Goal: Check status: Check status

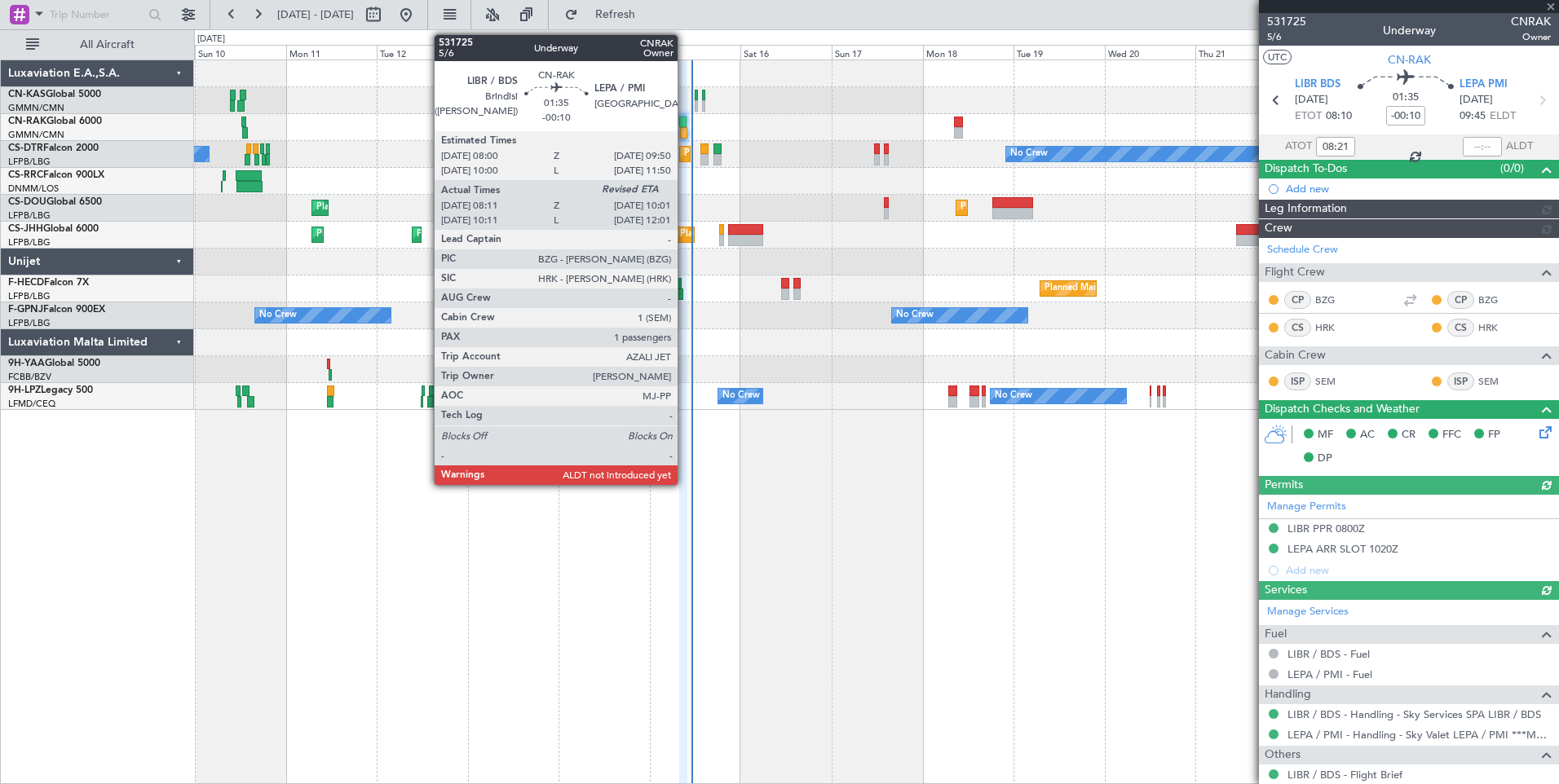
type input "[PERSON_NAME] ([PERSON_NAME])"
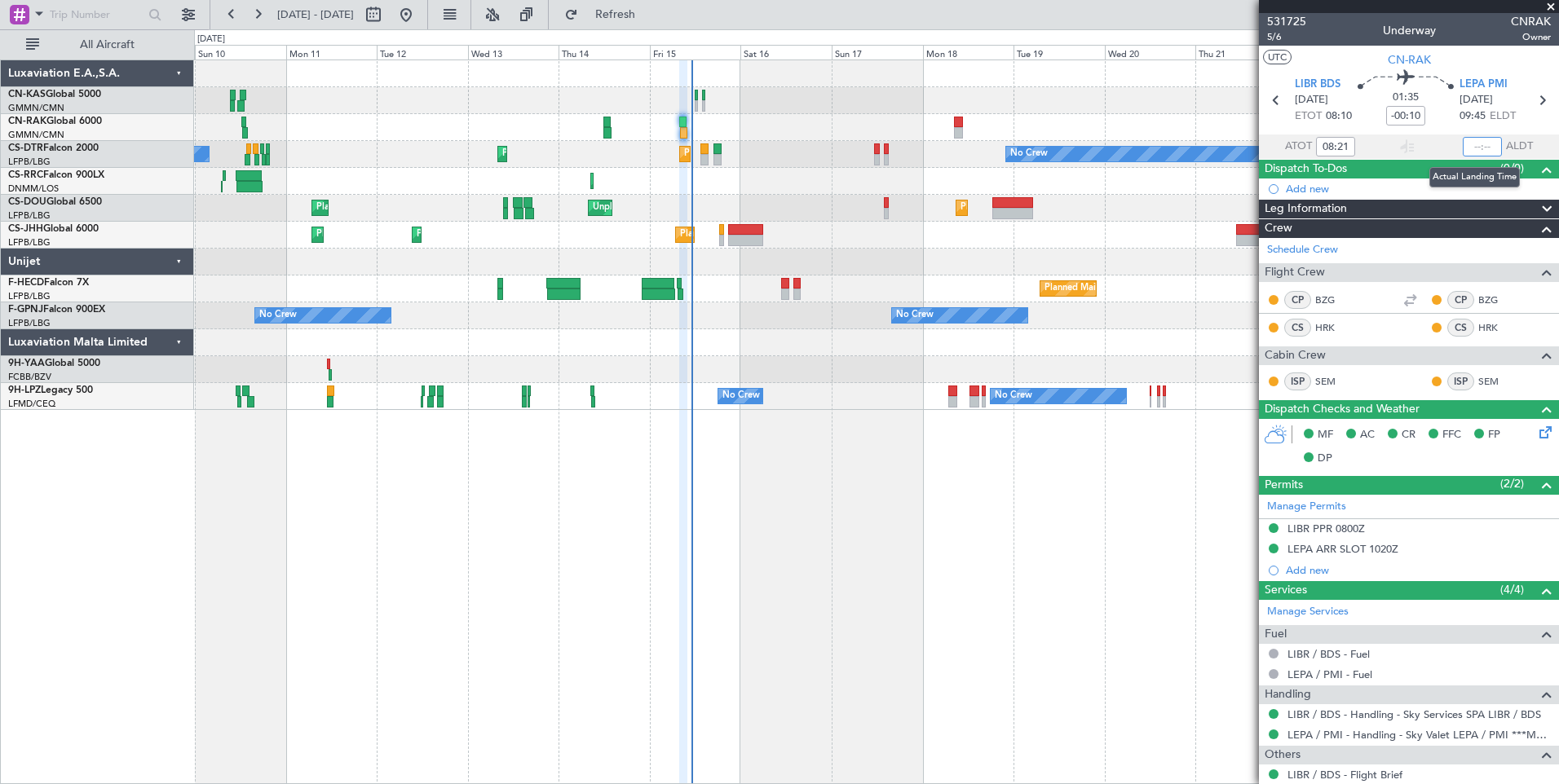
click at [1473, 150] on input "text" at bounding box center [1482, 147] width 39 height 20
type input "10:14"
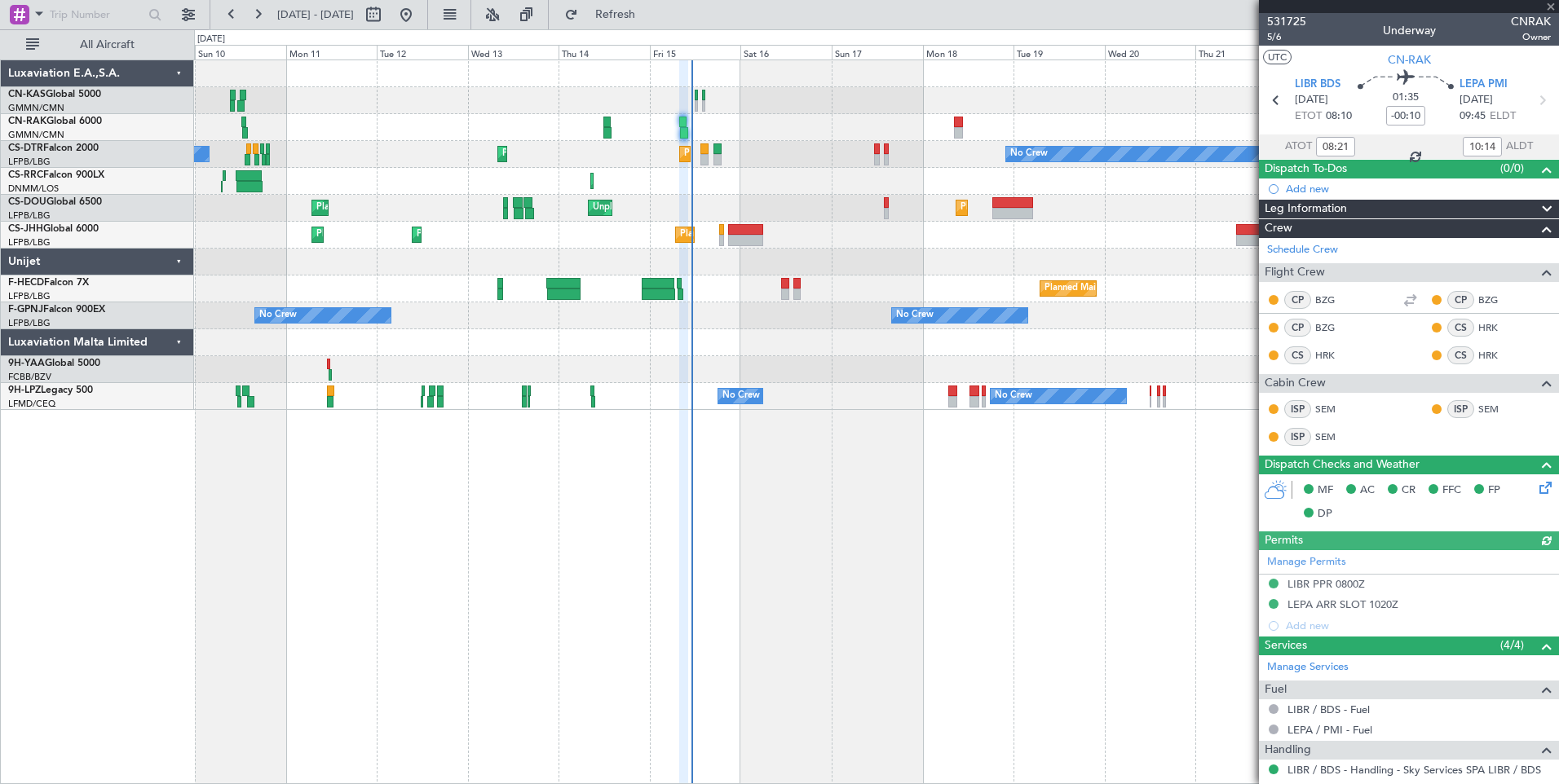
type input "[PERSON_NAME] ([PERSON_NAME])"
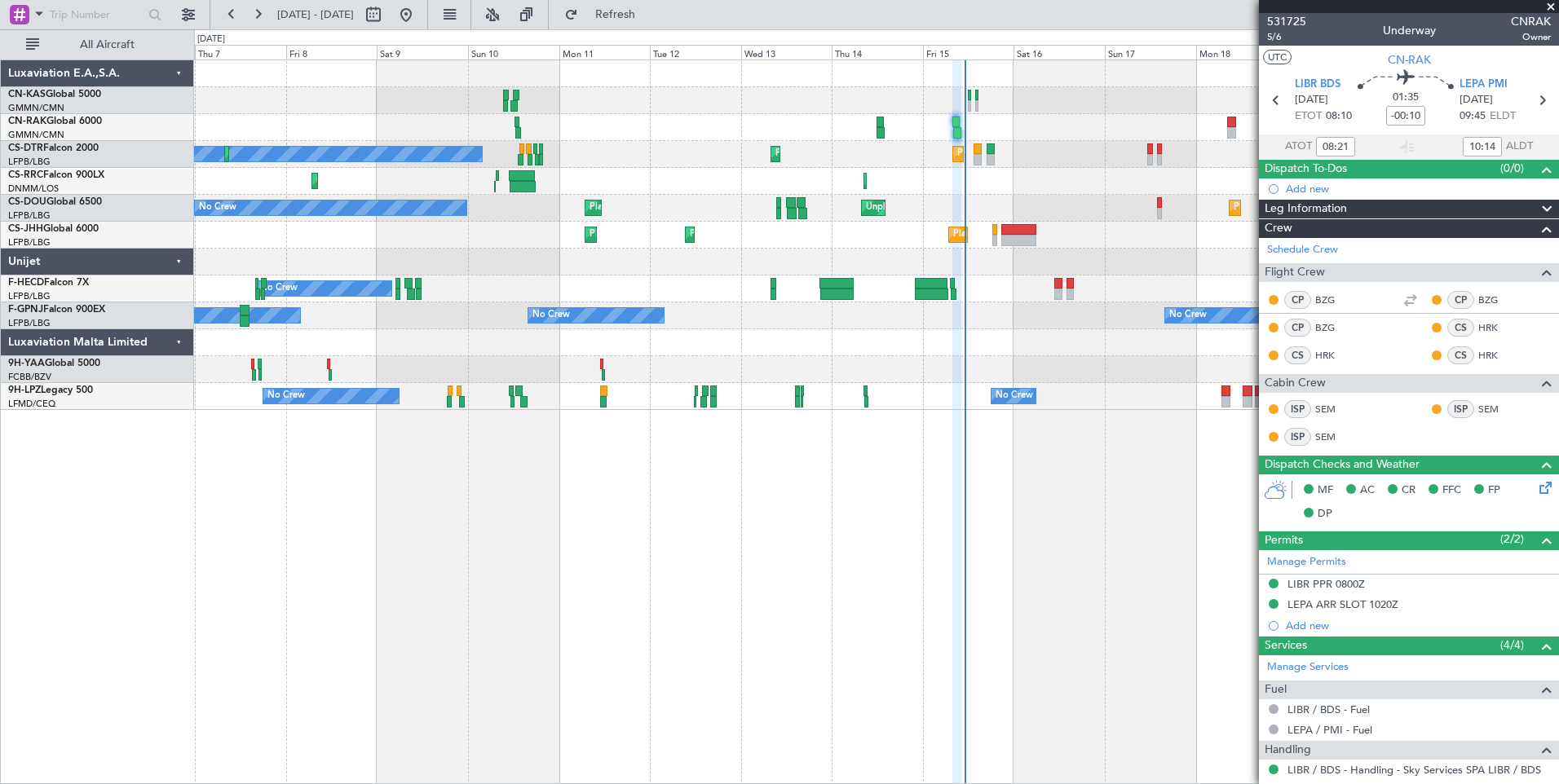
click at [669, 107] on div at bounding box center [876, 101] width 1364 height 27
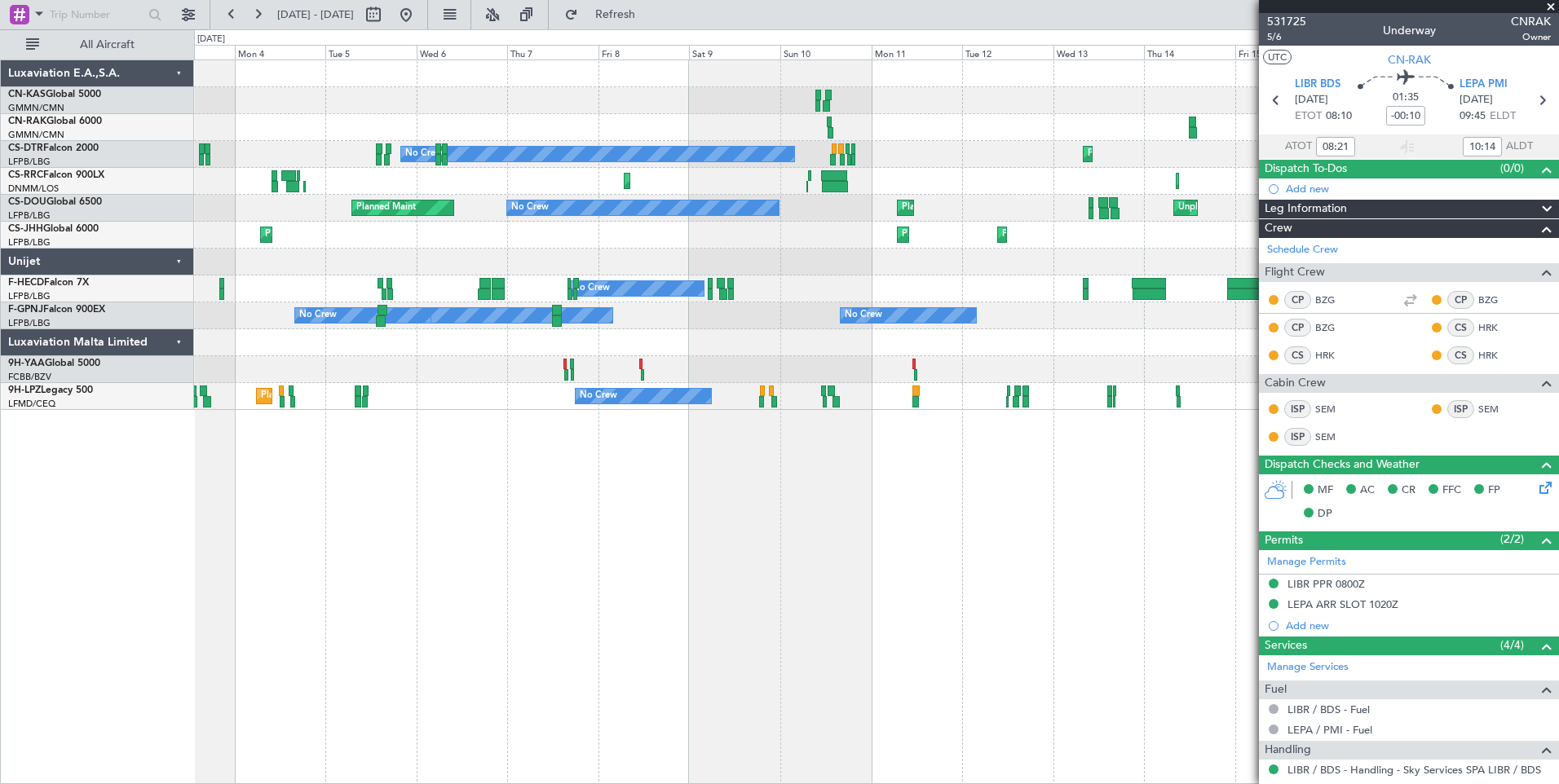
click at [721, 131] on div "Planned Maint Olbia (Costa Smeralda) Planned Maint Sofia No Crew Planned Maint …" at bounding box center [876, 235] width 1364 height 349
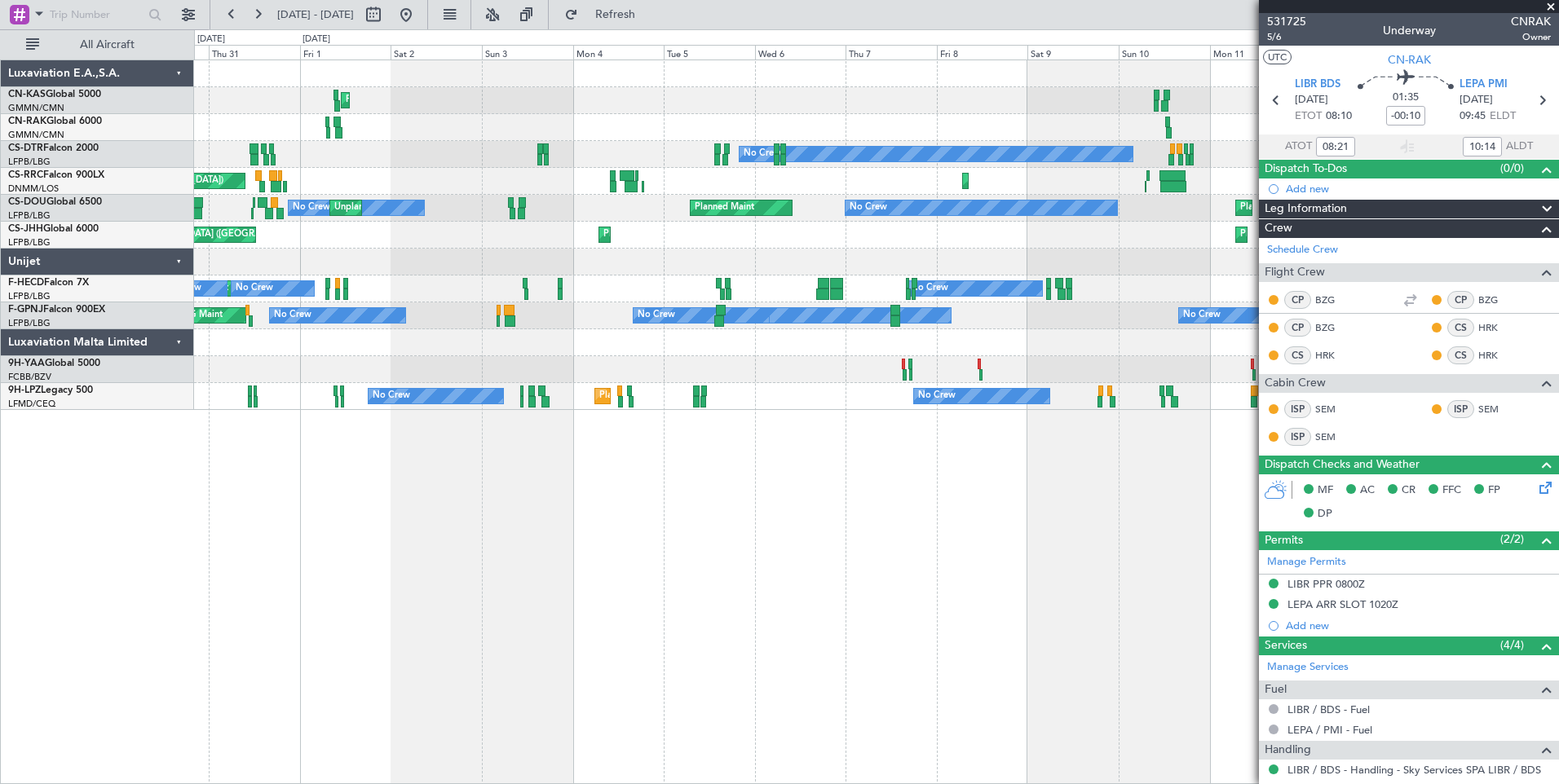
type input "[PERSON_NAME] ([PERSON_NAME])"
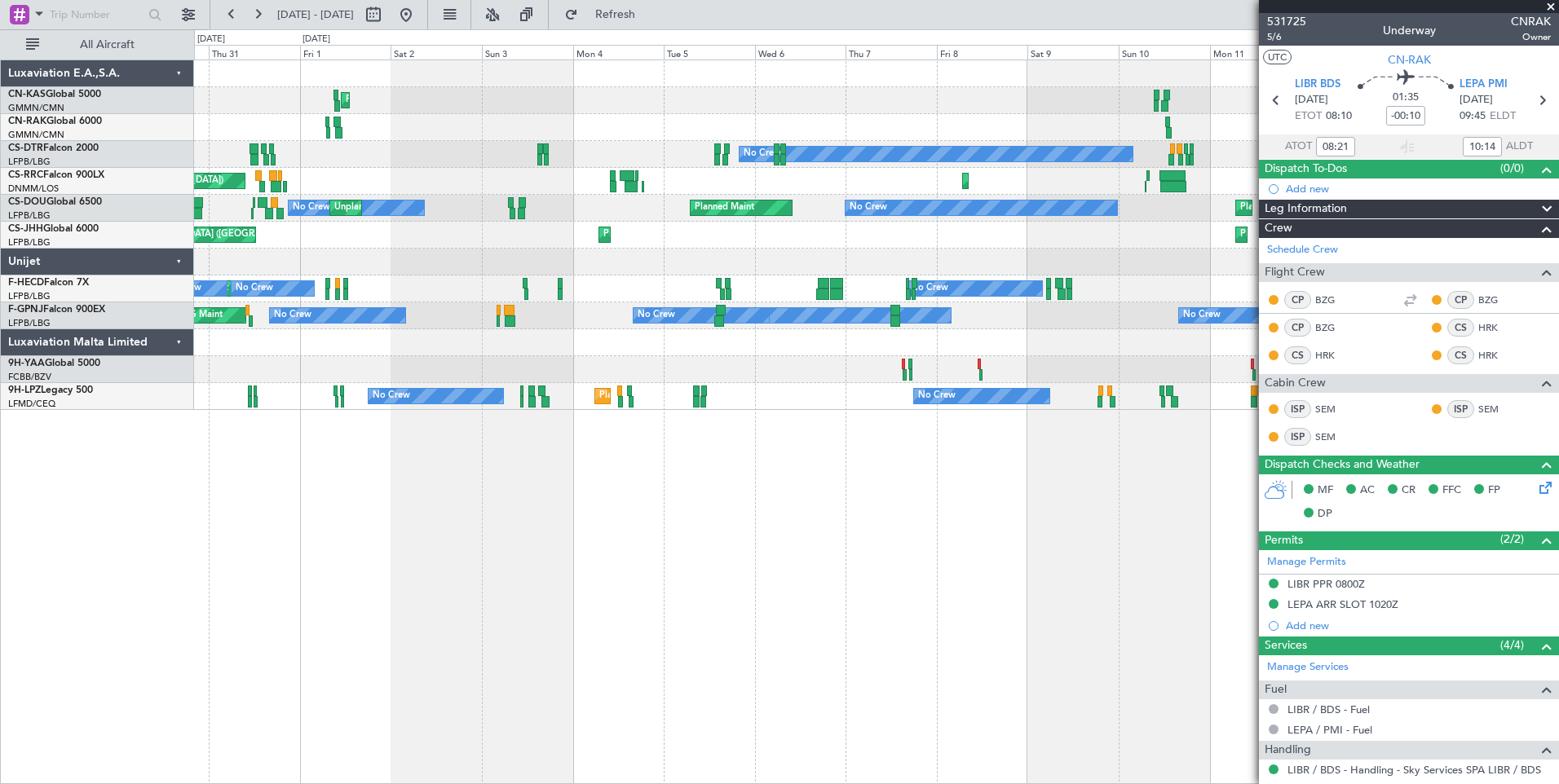
type input "[PERSON_NAME] ([PERSON_NAME])"
